Goal: Task Accomplishment & Management: Use online tool/utility

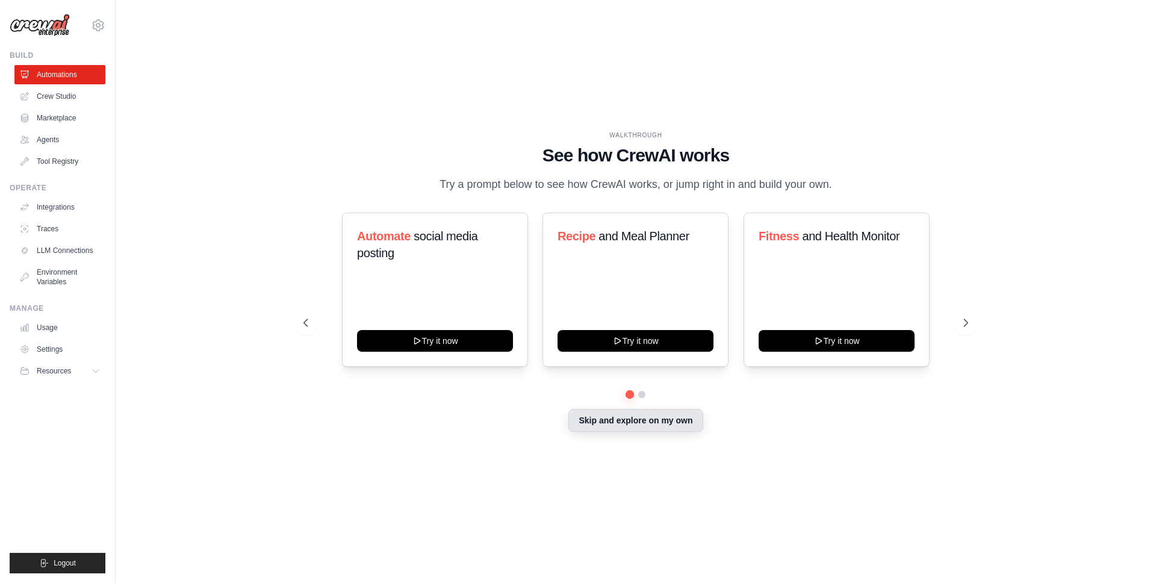
click at [621, 425] on button "Skip and explore on my own" at bounding box center [635, 420] width 134 height 23
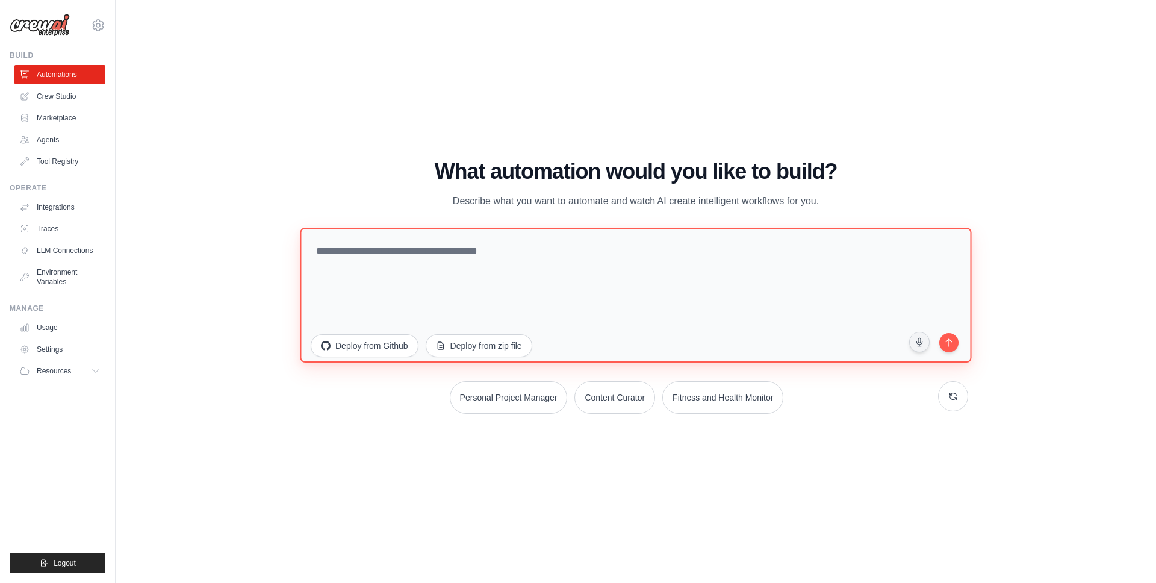
click at [407, 268] on textarea at bounding box center [635, 295] width 671 height 135
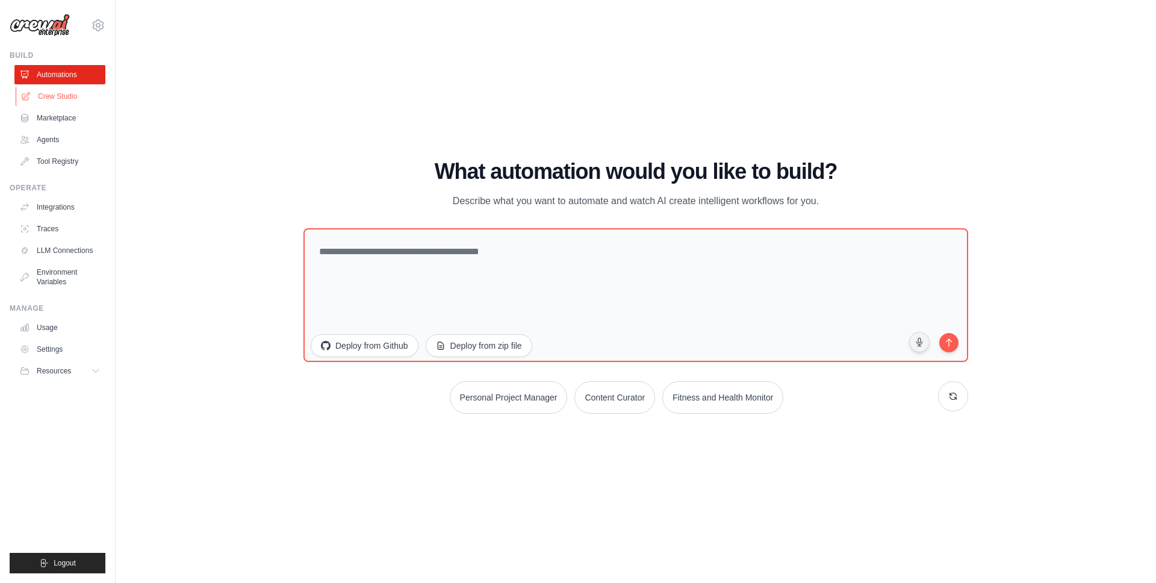
click at [67, 91] on link "Crew Studio" at bounding box center [61, 96] width 91 height 19
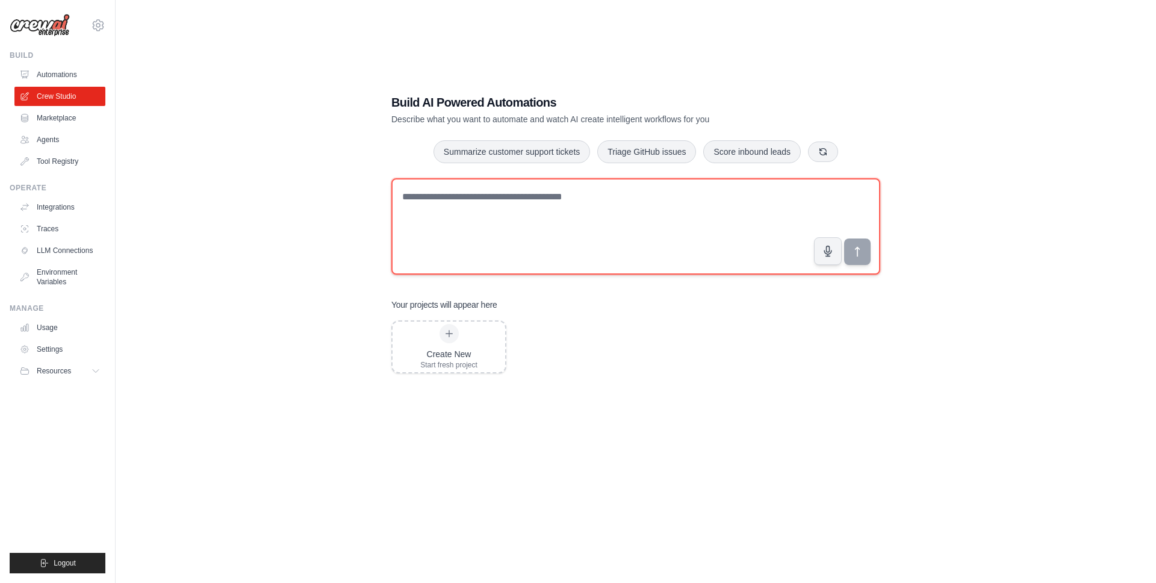
click at [413, 204] on textarea at bounding box center [635, 226] width 489 height 96
